Goal: Task Accomplishment & Management: Use online tool/utility

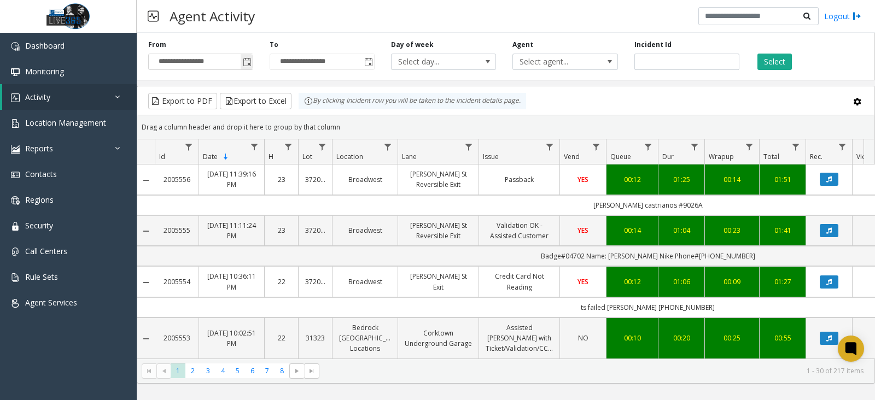
click at [251, 62] on span "Toggle popup" at bounding box center [247, 62] width 9 height 9
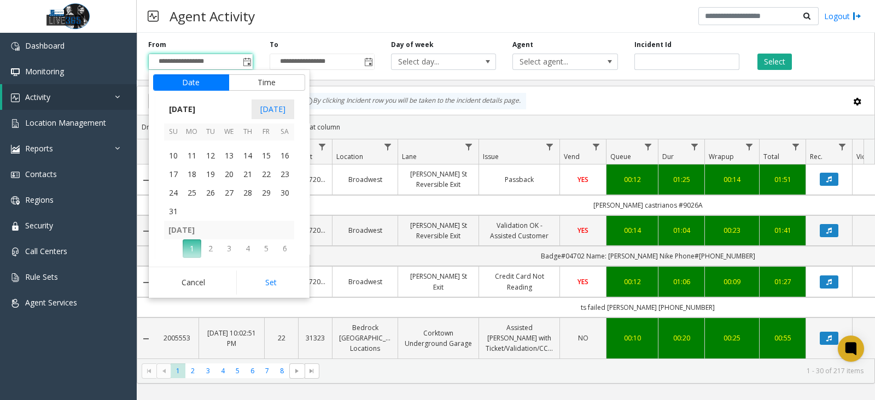
scroll to position [196129, 0]
click at [270, 159] on span "29" at bounding box center [266, 163] width 19 height 19
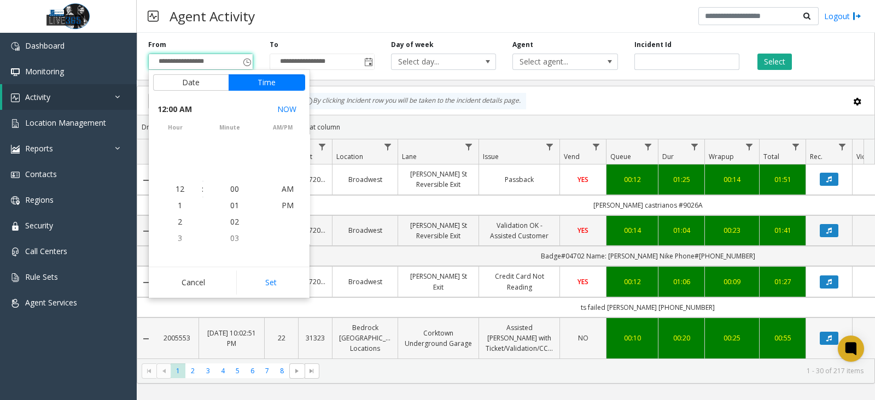
scroll to position [196068, 0]
click at [286, 281] on button "Set" at bounding box center [270, 283] width 69 height 24
type input "**********"
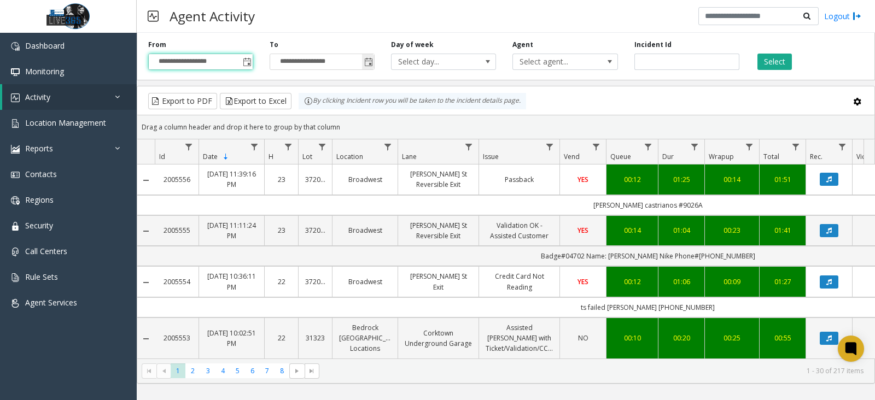
click at [369, 61] on span "Toggle popup" at bounding box center [368, 62] width 9 height 9
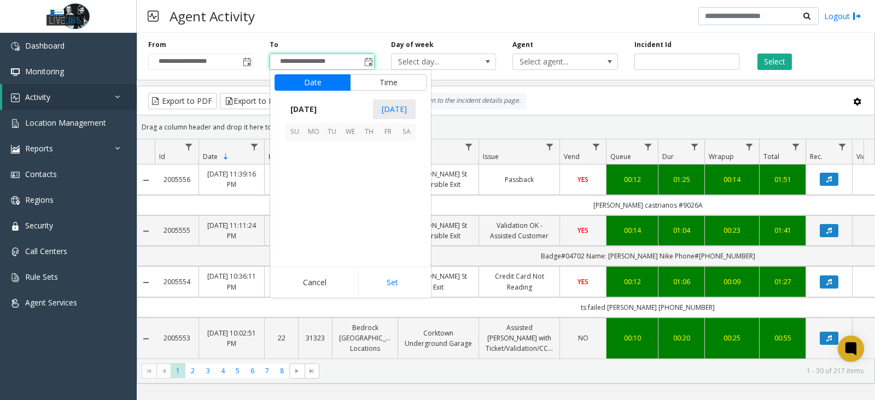
scroll to position [16, 0]
click at [294, 175] on span "31" at bounding box center [294, 181] width 19 height 19
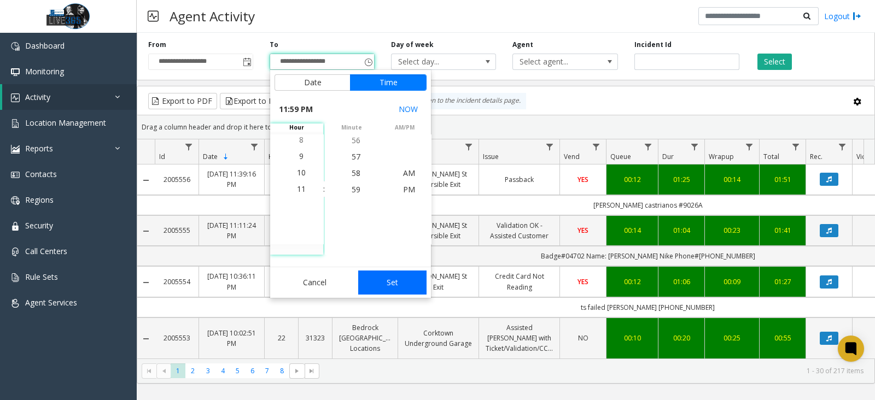
click at [396, 281] on button "Set" at bounding box center [392, 283] width 69 height 24
type input "**********"
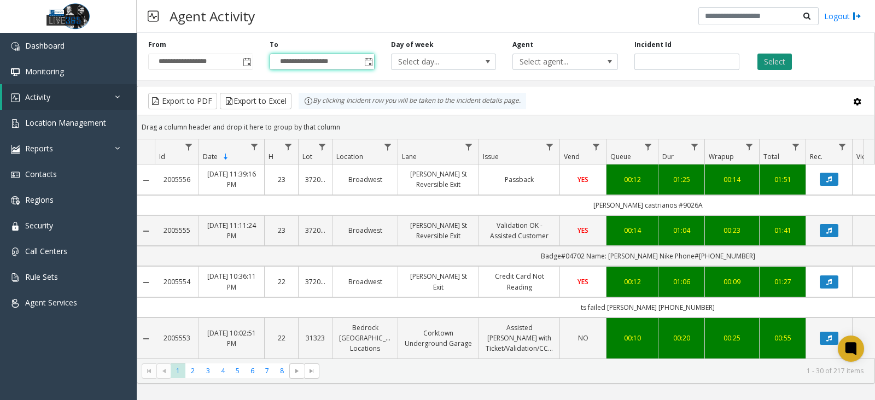
click at [766, 61] on button "Select" at bounding box center [774, 62] width 34 height 16
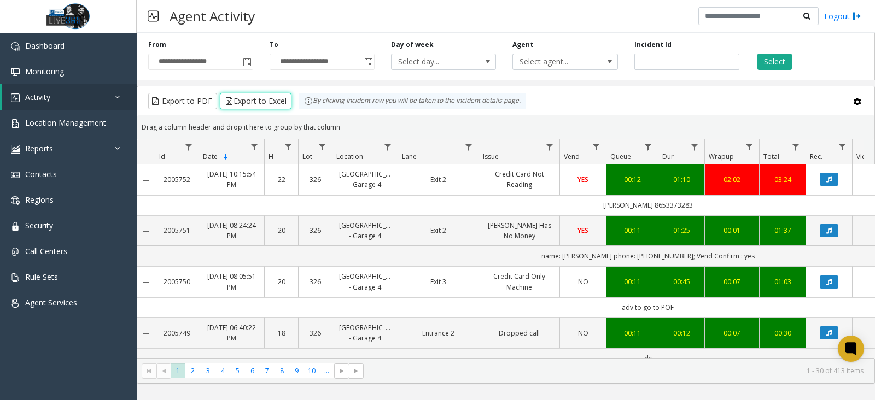
click at [268, 97] on button "Export to Excel" at bounding box center [256, 101] width 72 height 16
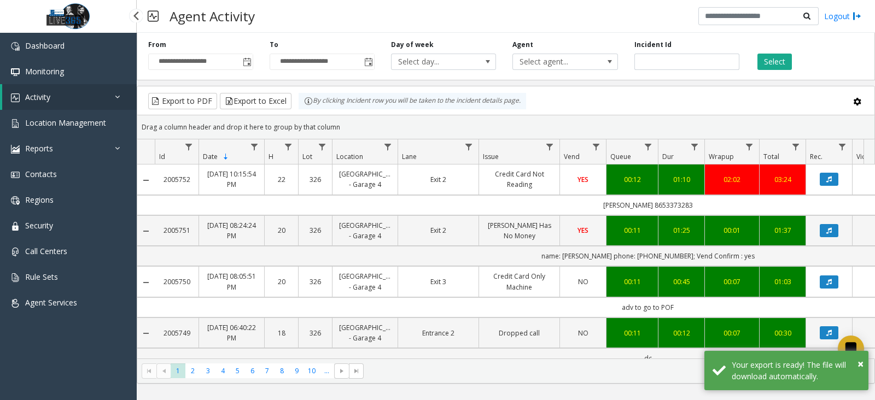
click at [95, 98] on link "Activity" at bounding box center [69, 97] width 134 height 26
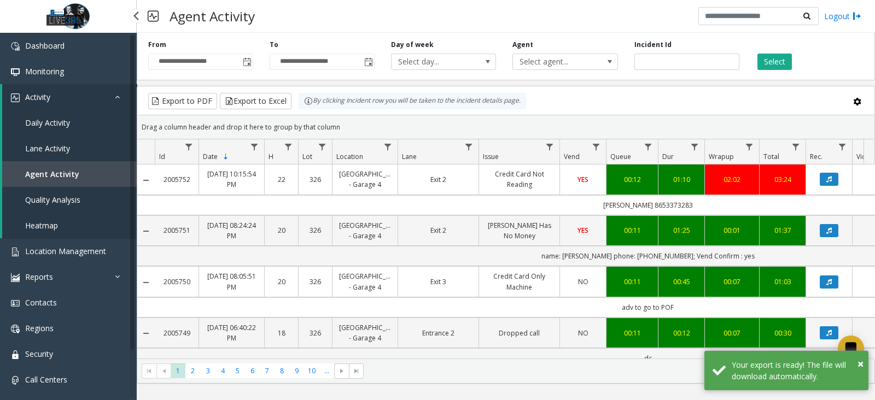
click at [74, 122] on link "Daily Activity" at bounding box center [69, 123] width 134 height 26
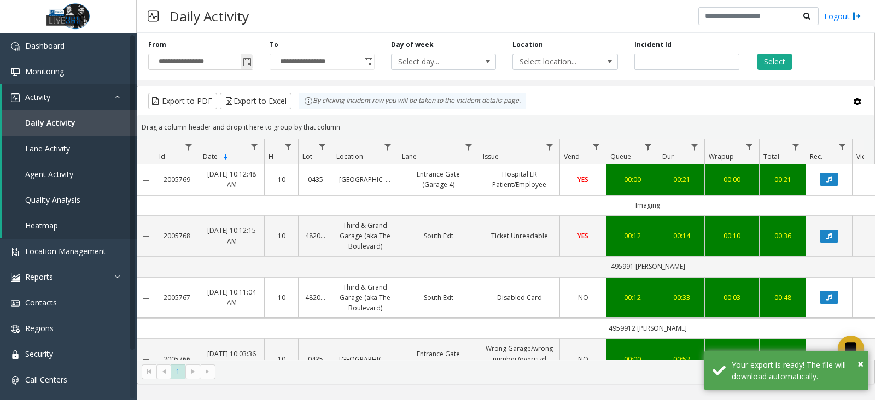
click at [243, 65] on span "Toggle popup" at bounding box center [247, 62] width 9 height 9
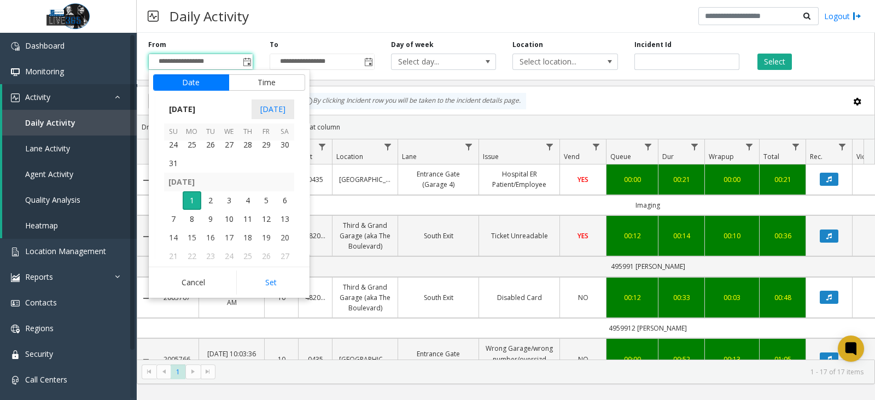
scroll to position [196129, 0]
click at [273, 160] on span "29" at bounding box center [266, 163] width 19 height 19
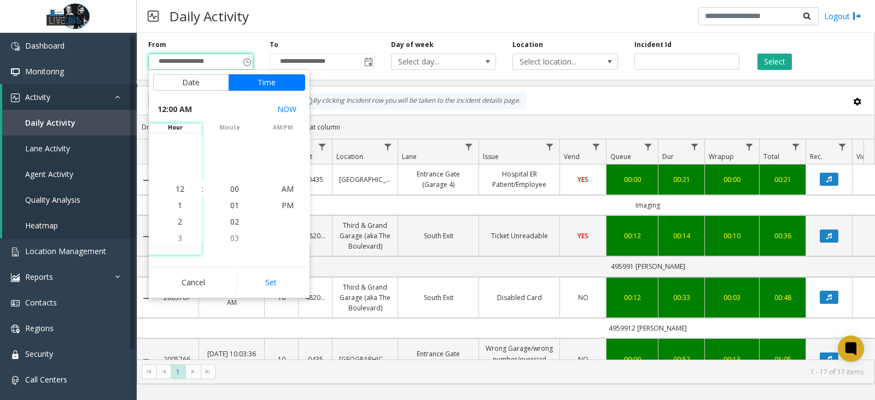
click at [272, 284] on button "Set" at bounding box center [270, 283] width 69 height 24
type input "**********"
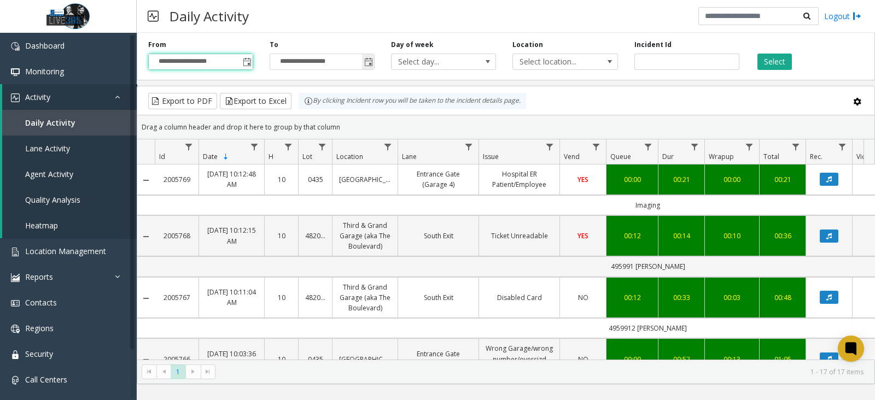
click at [372, 64] on span "Toggle popup" at bounding box center [368, 62] width 9 height 9
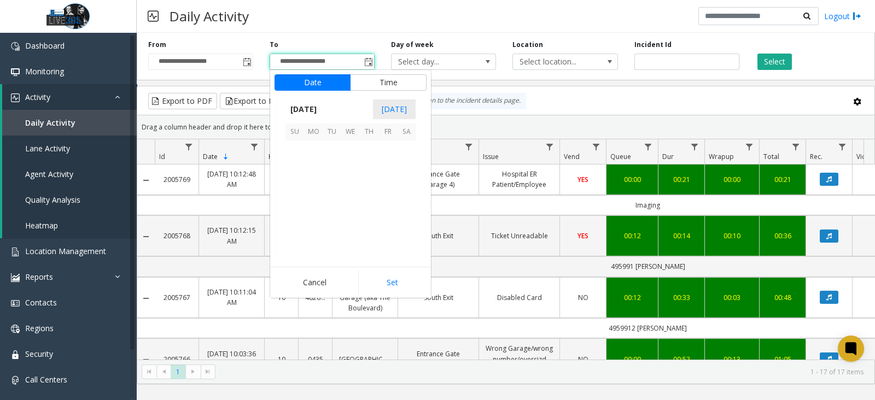
scroll to position [16, 0]
click at [294, 182] on span "31" at bounding box center [294, 181] width 19 height 19
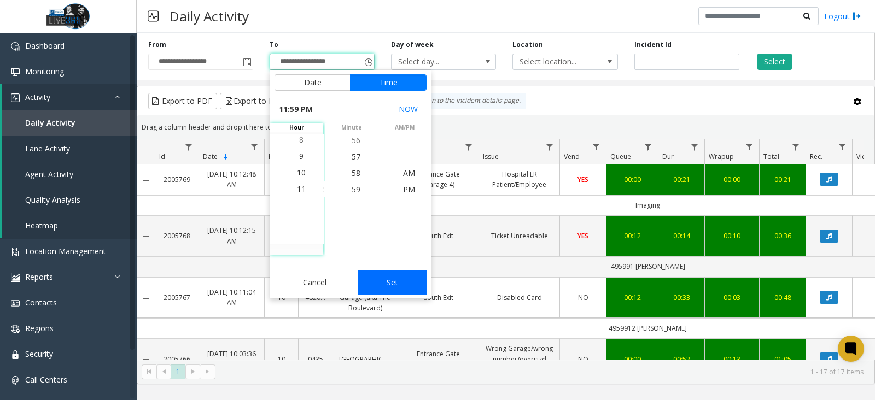
click at [403, 288] on button "Set" at bounding box center [392, 283] width 69 height 24
type input "**********"
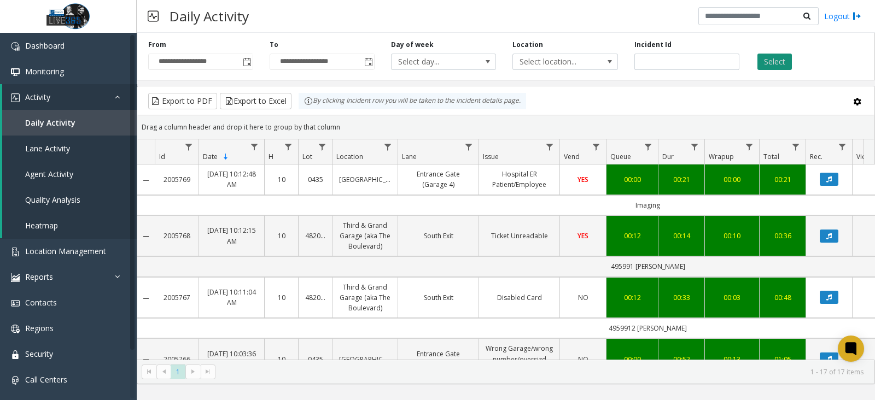
click at [765, 67] on button "Select" at bounding box center [774, 62] width 34 height 16
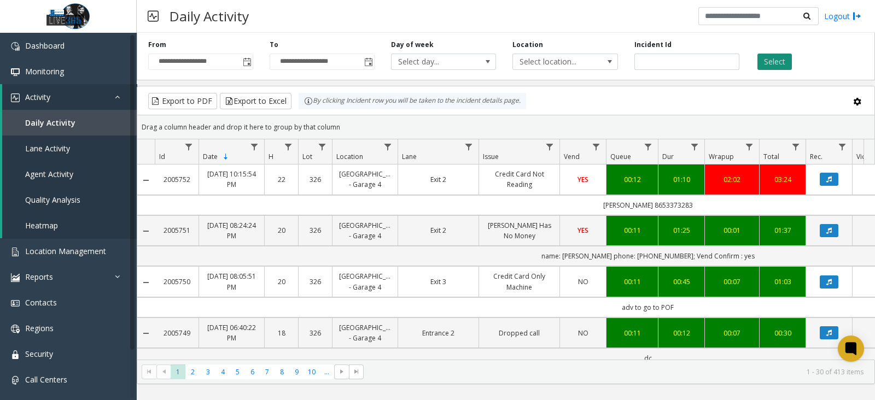
click at [771, 64] on button "Select" at bounding box center [774, 62] width 34 height 16
click at [257, 102] on button "Export to Excel" at bounding box center [256, 101] width 72 height 16
